Goal: Answer question/provide support: Participate in discussion

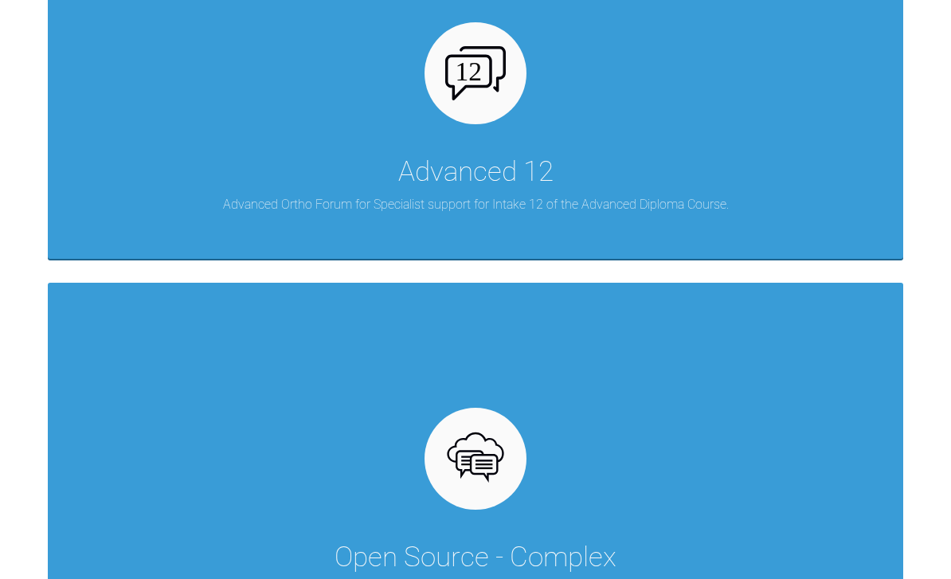
click at [613, 141] on div "Advanced 12 Advanced Ortho Forum for Specialist support for Intake 12 of the Ad…" at bounding box center [476, 78] width 856 height 362
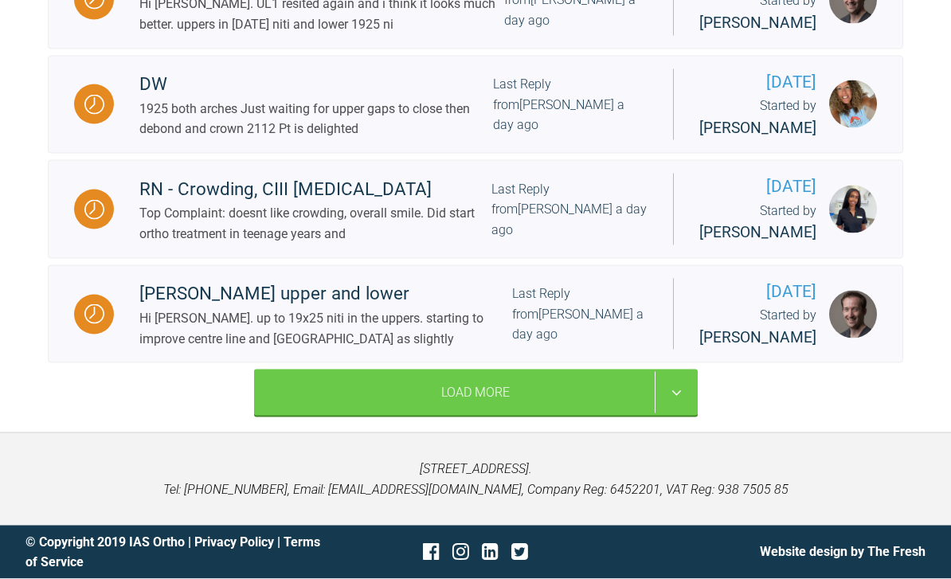
scroll to position [2839, 0]
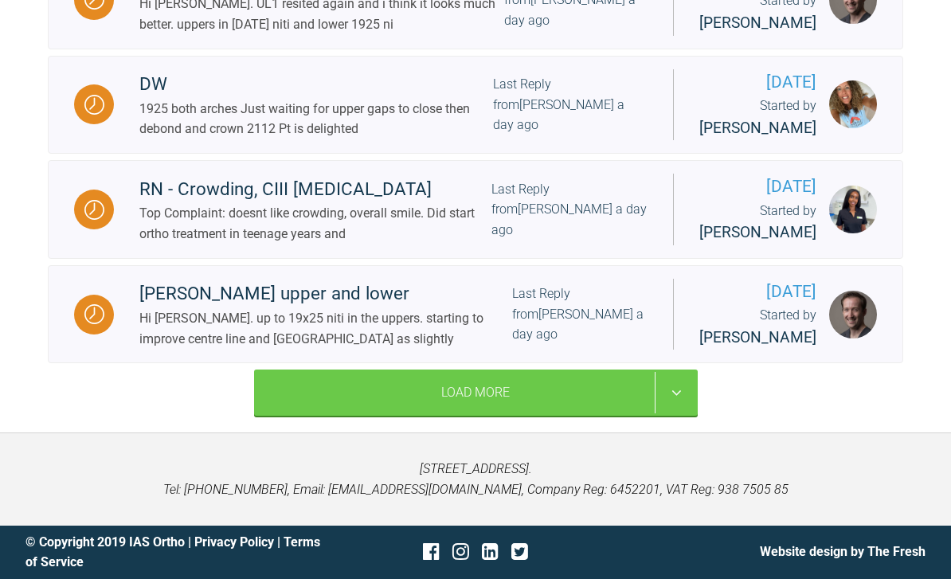
click at [595, 416] on div "Load More" at bounding box center [476, 393] width 444 height 46
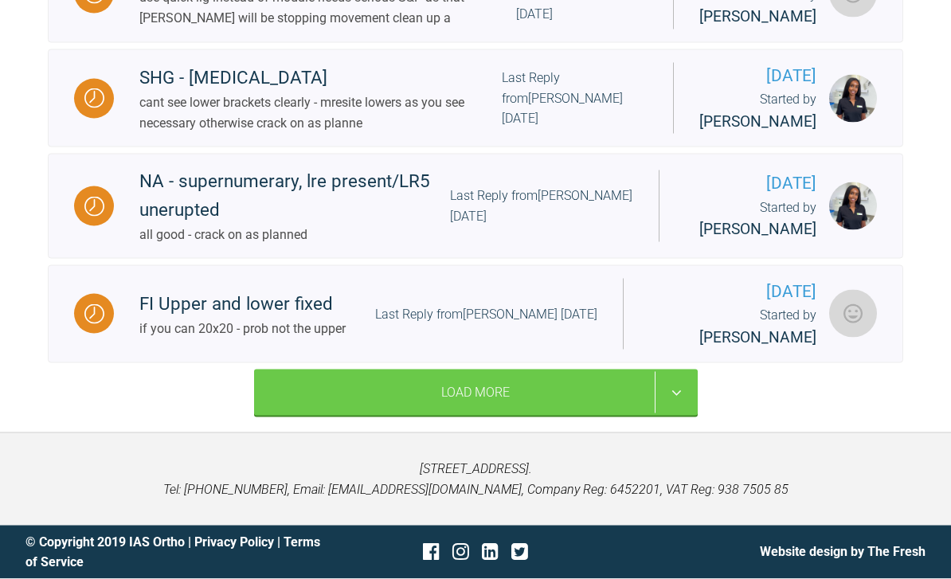
scroll to position [5452, 0]
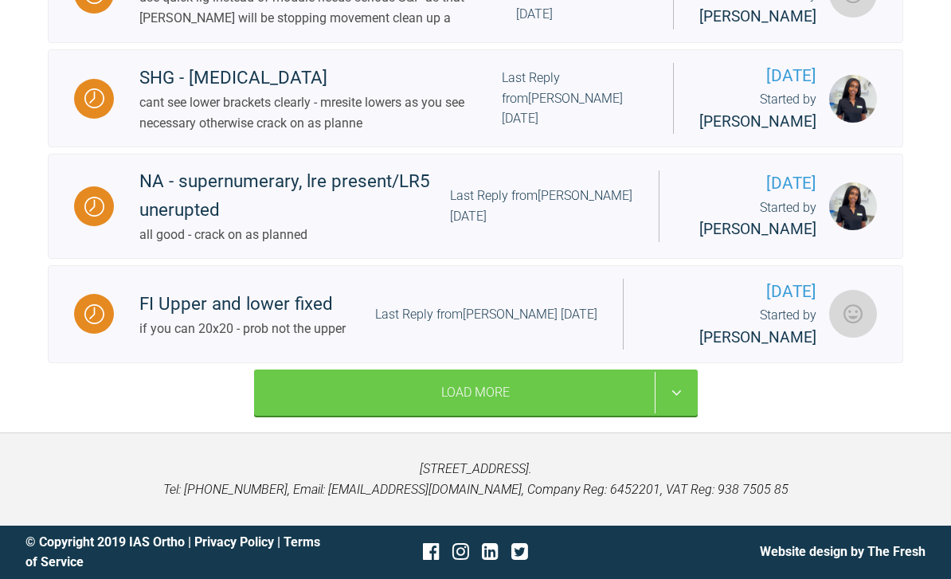
click at [612, 416] on div "Load More" at bounding box center [476, 393] width 444 height 46
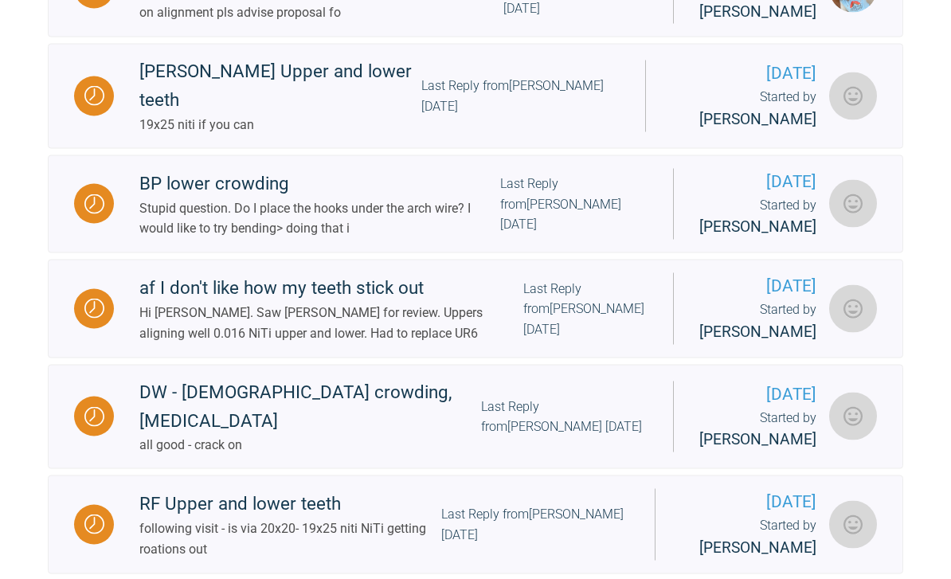
scroll to position [6031, 0]
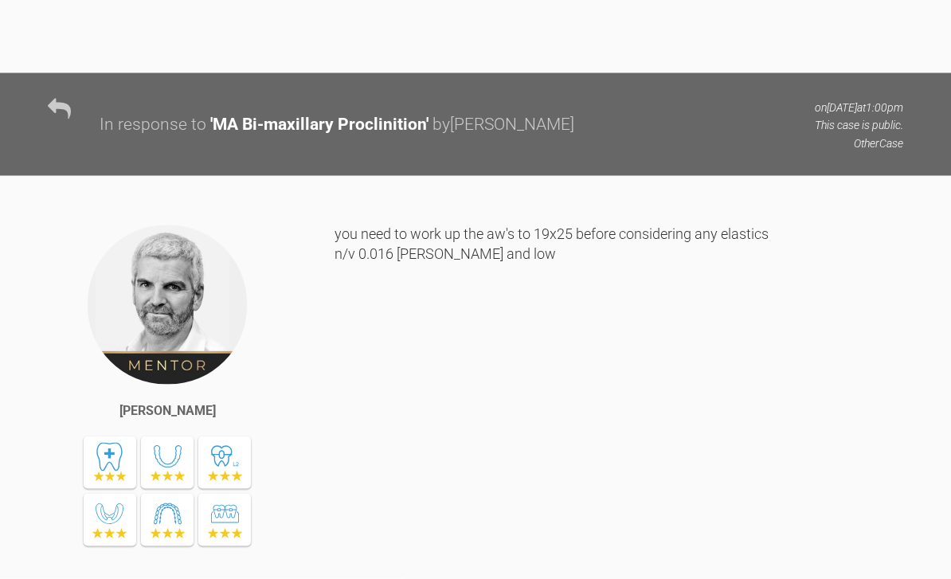
scroll to position [12073, 0]
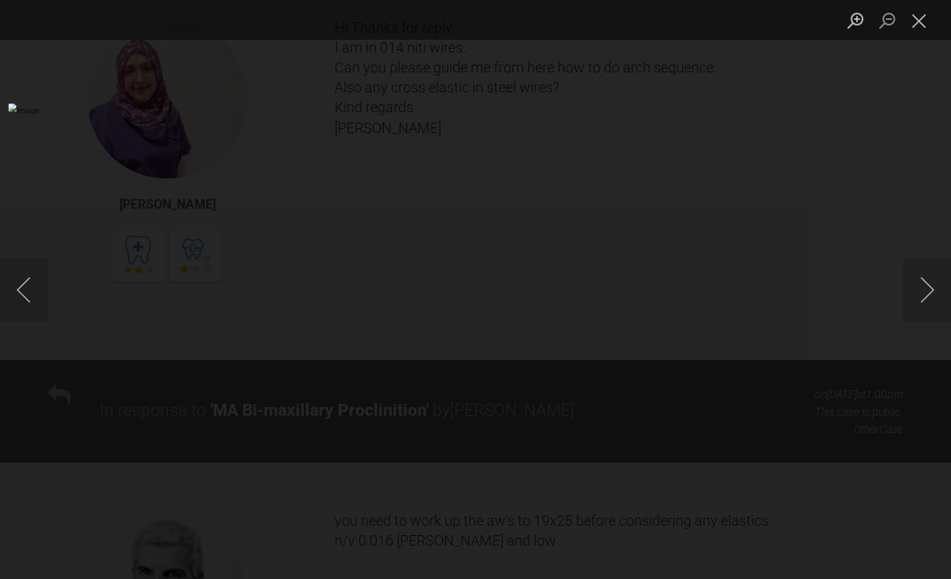
click at [0, 219] on div "Lightbox" at bounding box center [475, 289] width 951 height 579
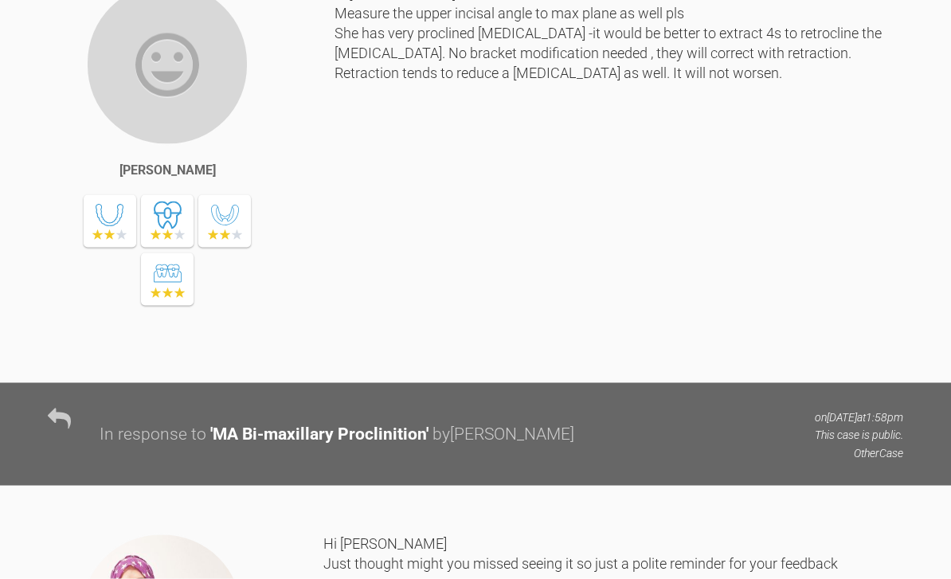
scroll to position [0, 0]
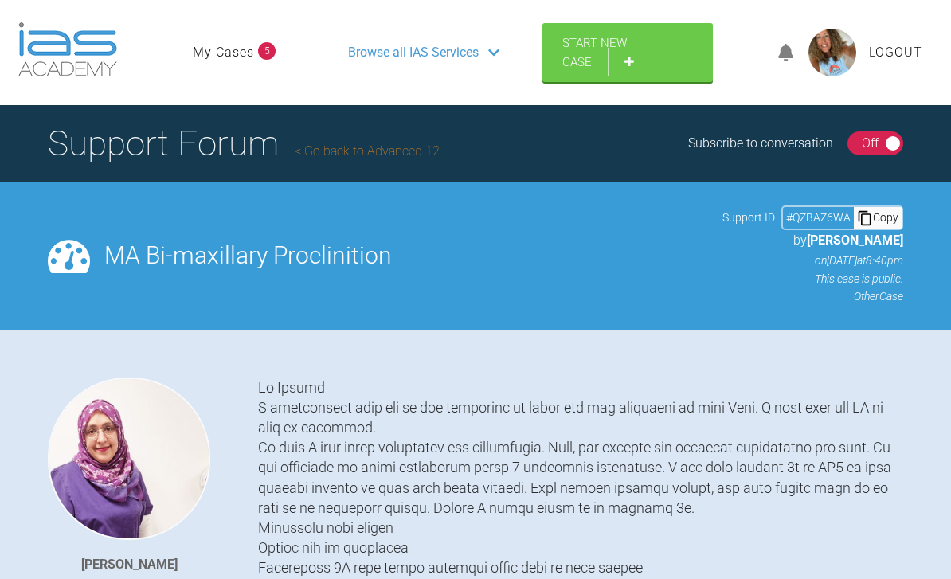
click at [250, 50] on link "My Cases" at bounding box center [223, 52] width 61 height 21
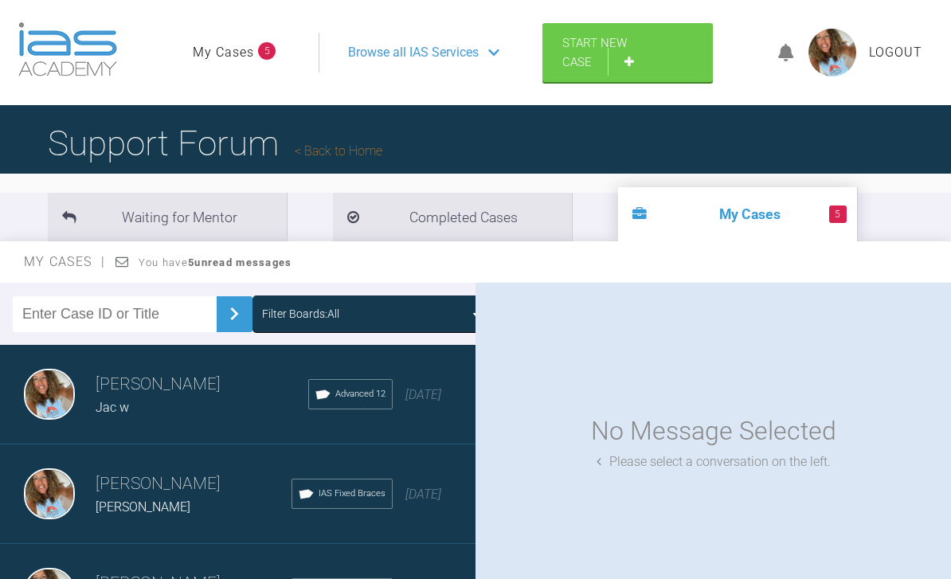
click at [441, 55] on span "Browse all IAS Services" at bounding box center [413, 52] width 131 height 21
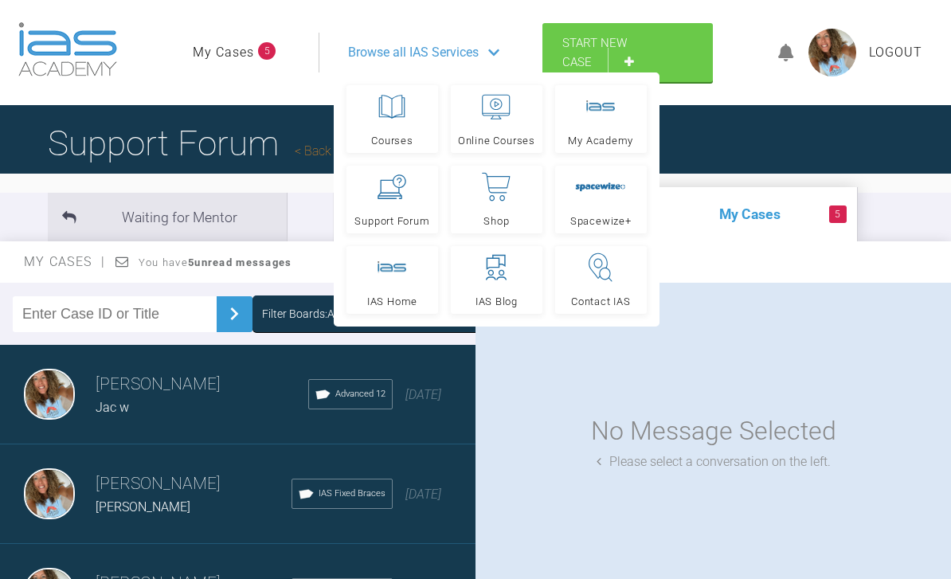
click at [397, 204] on link "Support Forum" at bounding box center [393, 200] width 92 height 68
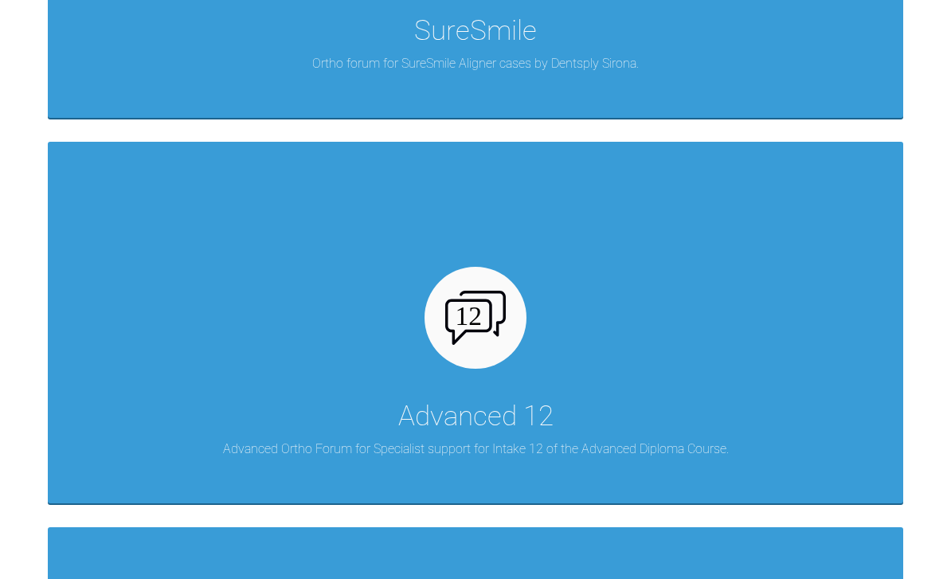
click at [822, 399] on div "Advanced 12 Advanced Ortho Forum for Specialist support for Intake 12 of the Ad…" at bounding box center [476, 323] width 856 height 362
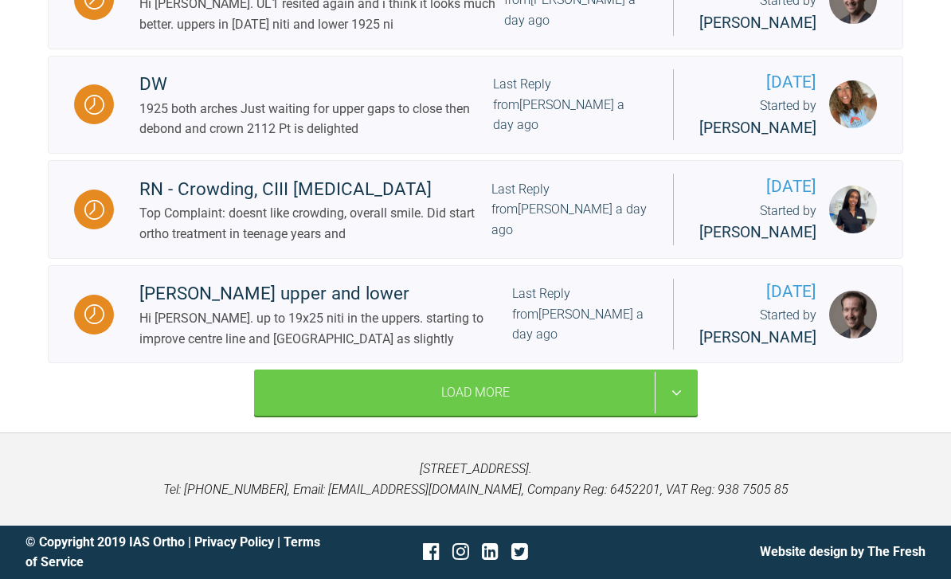
scroll to position [2894, 0]
click at [574, 416] on div "Load More" at bounding box center [476, 393] width 444 height 46
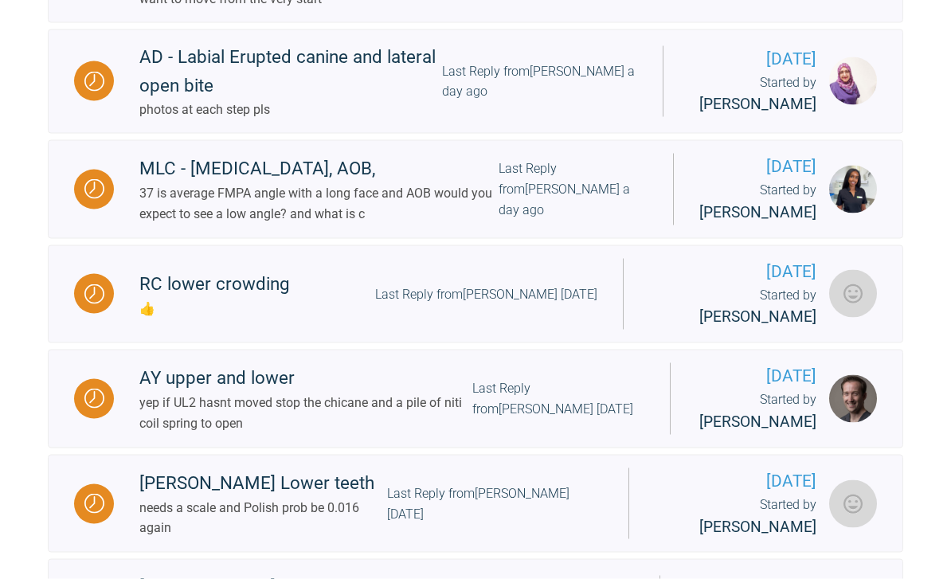
scroll to position [3370, 0]
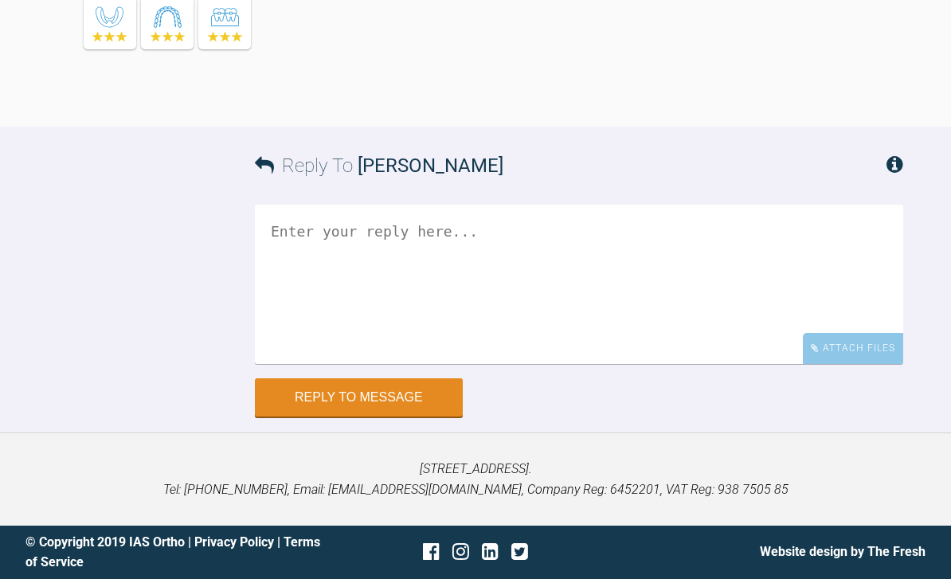
scroll to position [16279, 0]
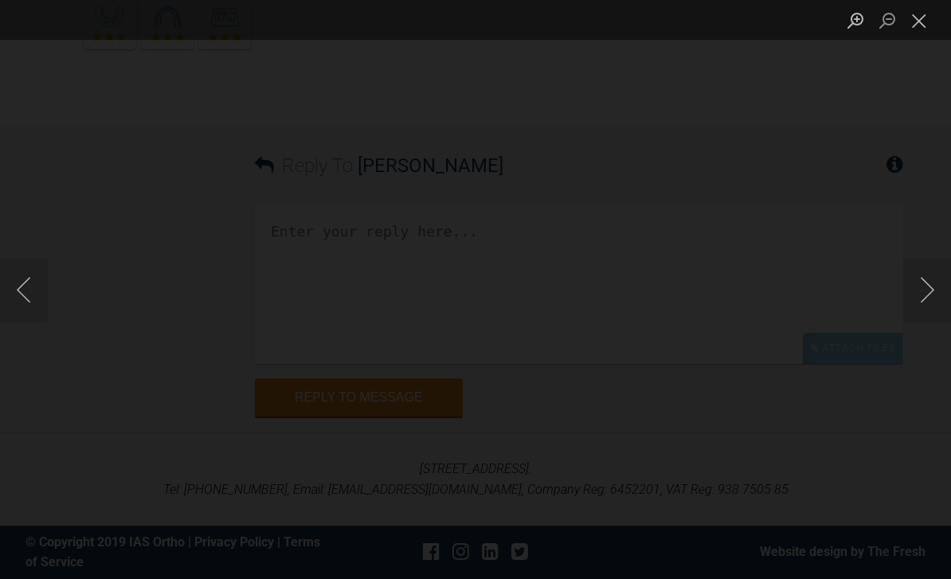
click at [917, 287] on button "Next image" at bounding box center [927, 290] width 48 height 64
click at [927, 287] on button "Next image" at bounding box center [927, 290] width 48 height 64
click at [931, 284] on button "Next image" at bounding box center [927, 290] width 48 height 64
click at [914, 30] on button "Close lightbox" at bounding box center [919, 20] width 32 height 28
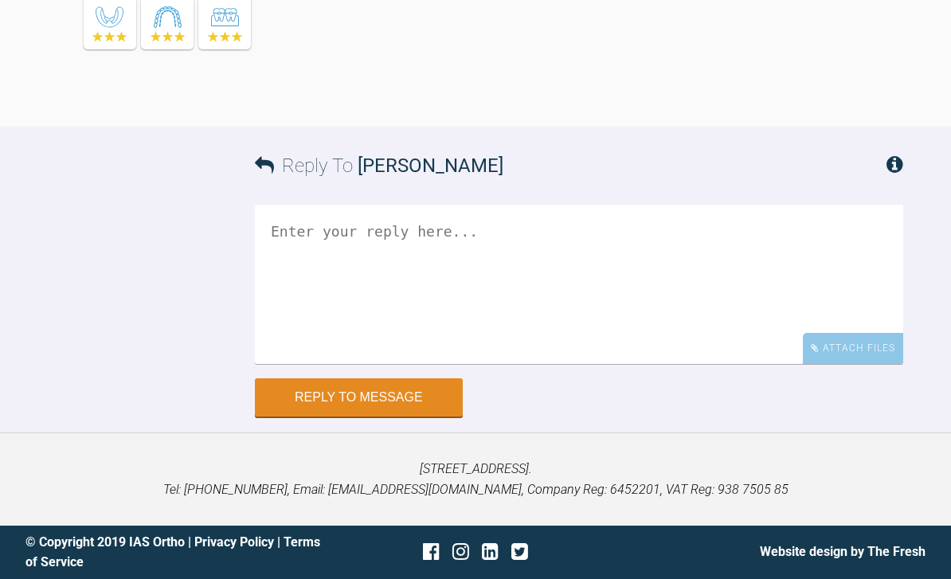
scroll to position [16541, 0]
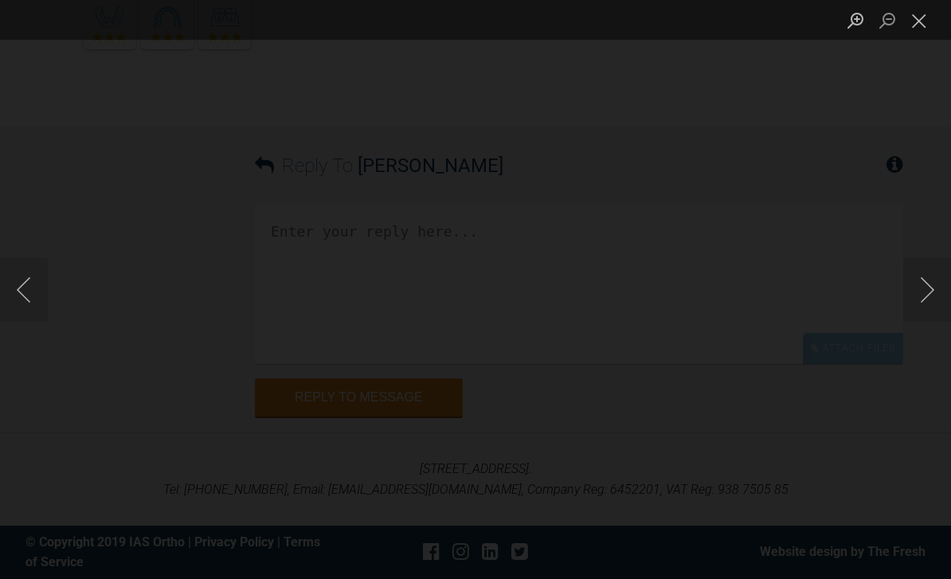
click at [950, 578] on div "Lightbox" at bounding box center [475, 289] width 951 height 579
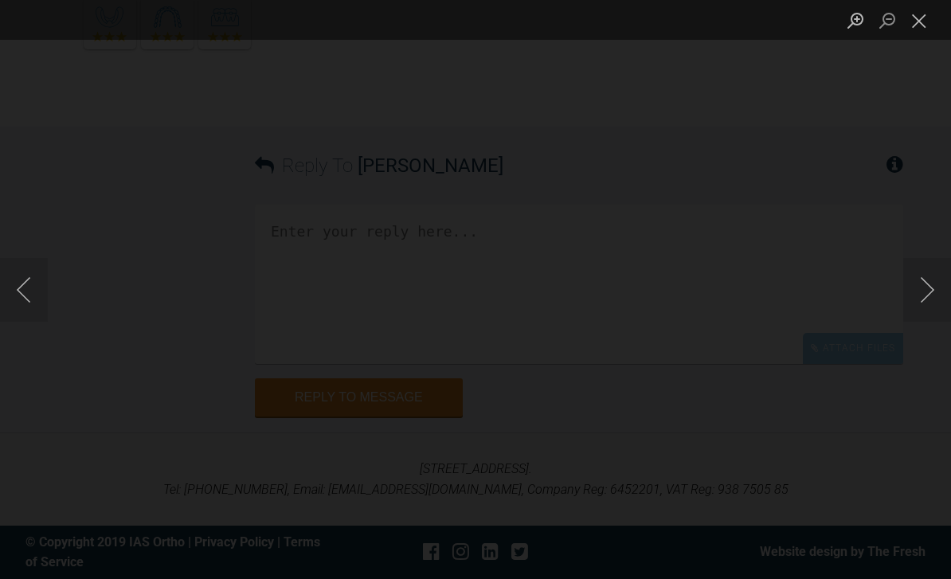
click at [908, 319] on button "Next image" at bounding box center [927, 290] width 48 height 64
click at [916, 322] on button "Next image" at bounding box center [927, 290] width 48 height 64
click at [915, 322] on button "Next image" at bounding box center [927, 290] width 48 height 64
click at [914, 322] on button "Next image" at bounding box center [927, 290] width 48 height 64
click at [918, 18] on button "Close lightbox" at bounding box center [919, 20] width 32 height 28
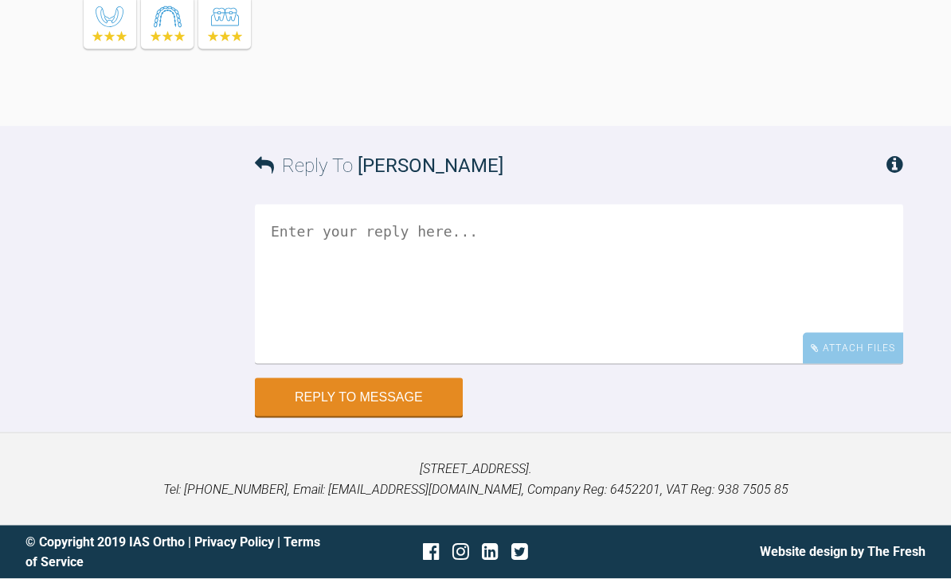
scroll to position [18416, 0]
